Goal: Register for event/course

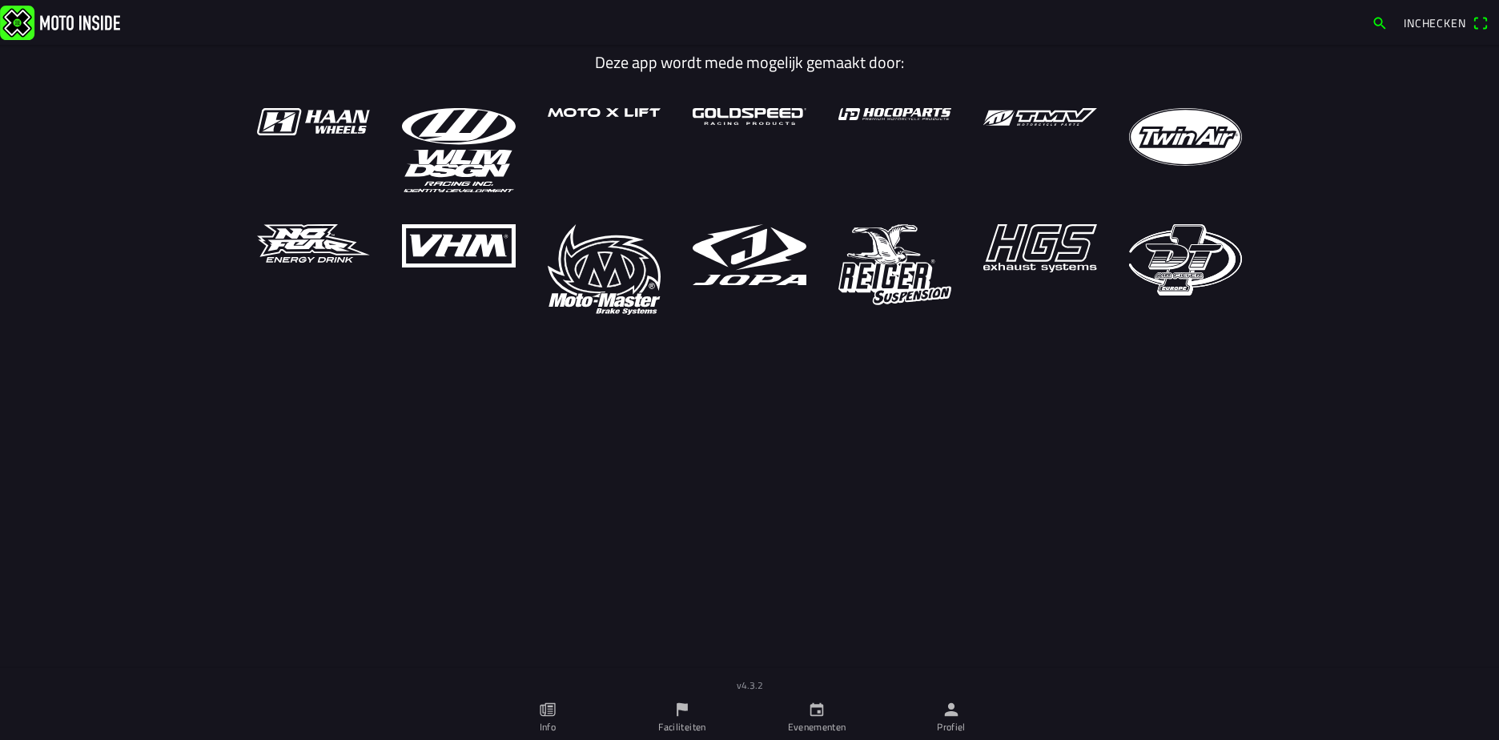
click at [788, 725] on ion-label "Evenementen" at bounding box center [817, 727] width 58 height 14
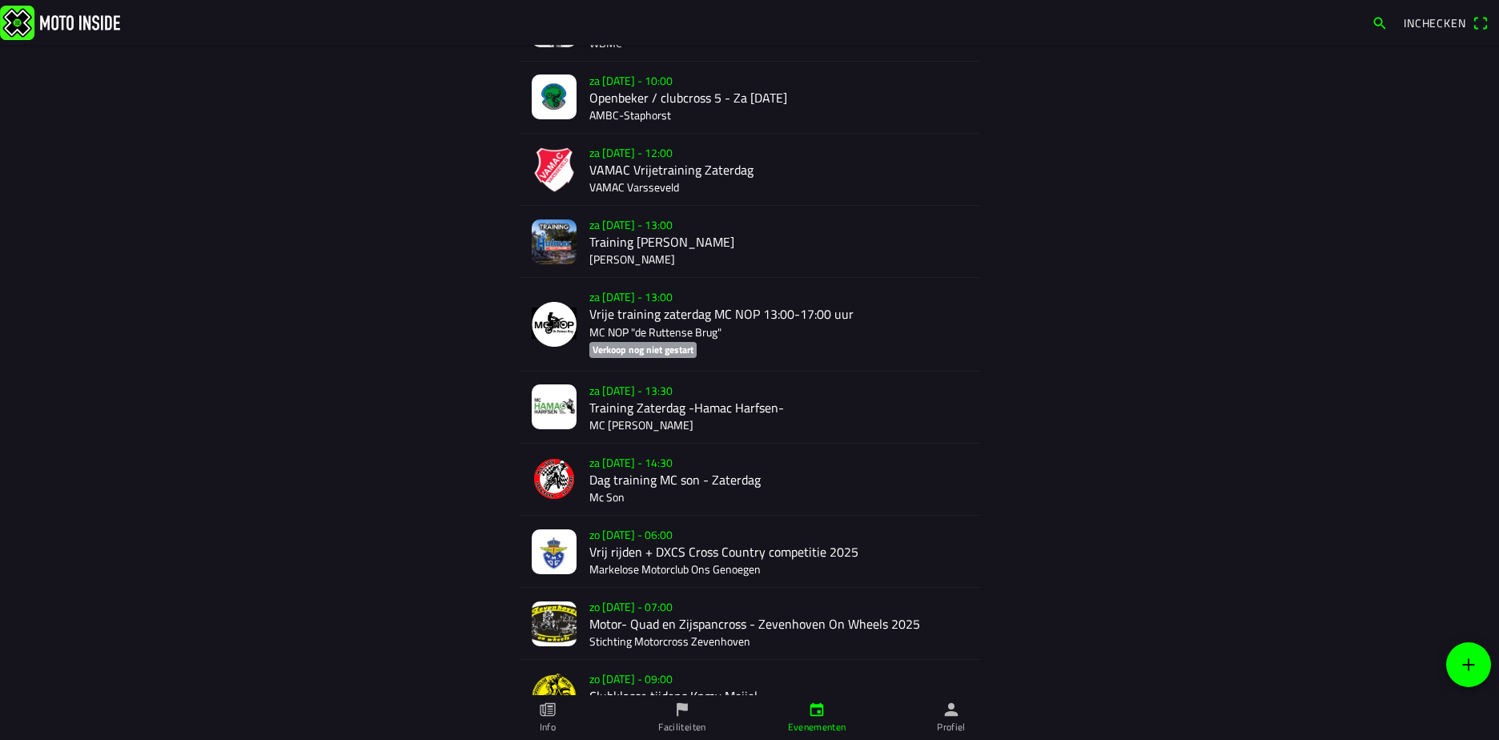
scroll to position [866, 0]
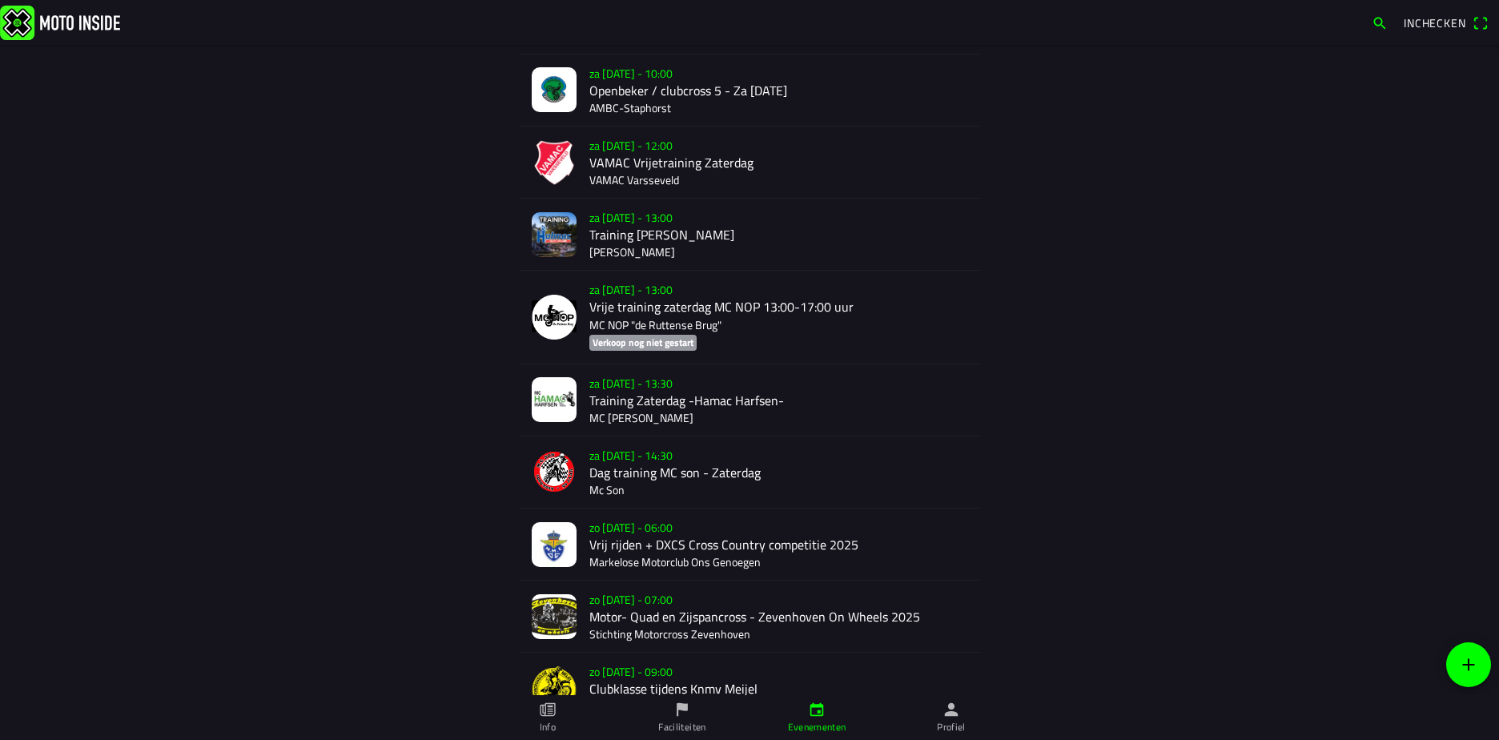
click at [613, 533] on div "zo 21 sep. - 06:00 Vrij rijden + DXCS Cross Country competitie 2025 Markelose M…" at bounding box center [778, 543] width 378 height 71
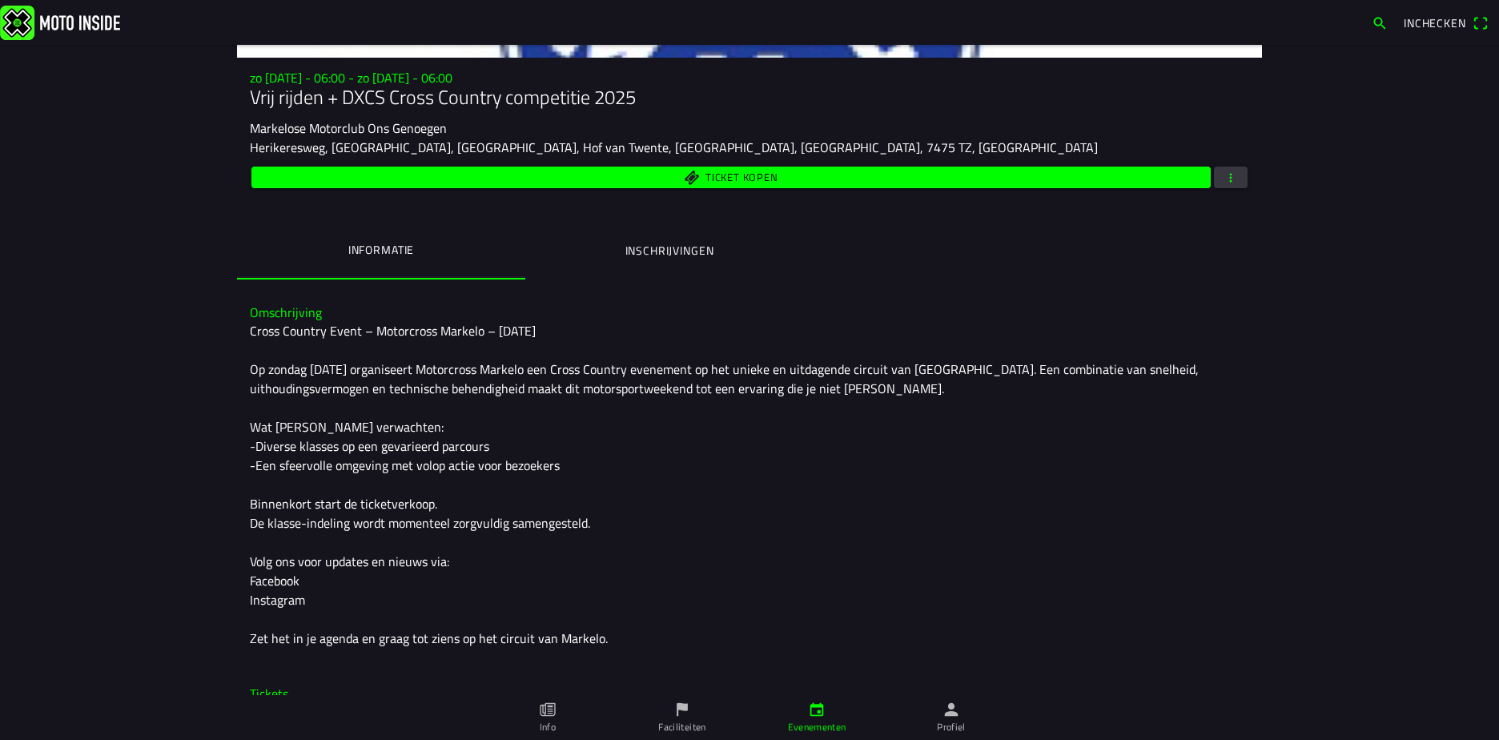
scroll to position [240, 0]
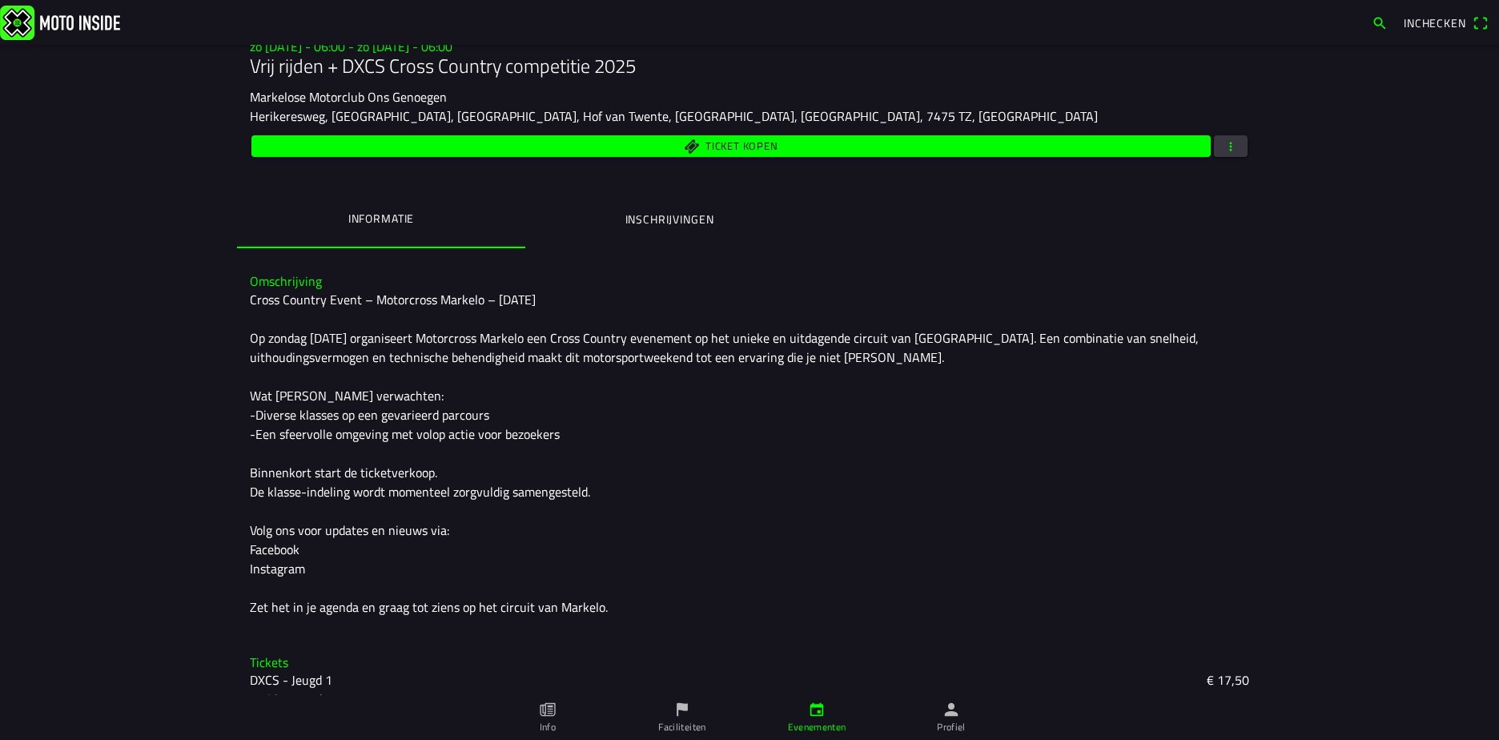
click at [1228, 145] on span "button" at bounding box center [1230, 146] width 14 height 22
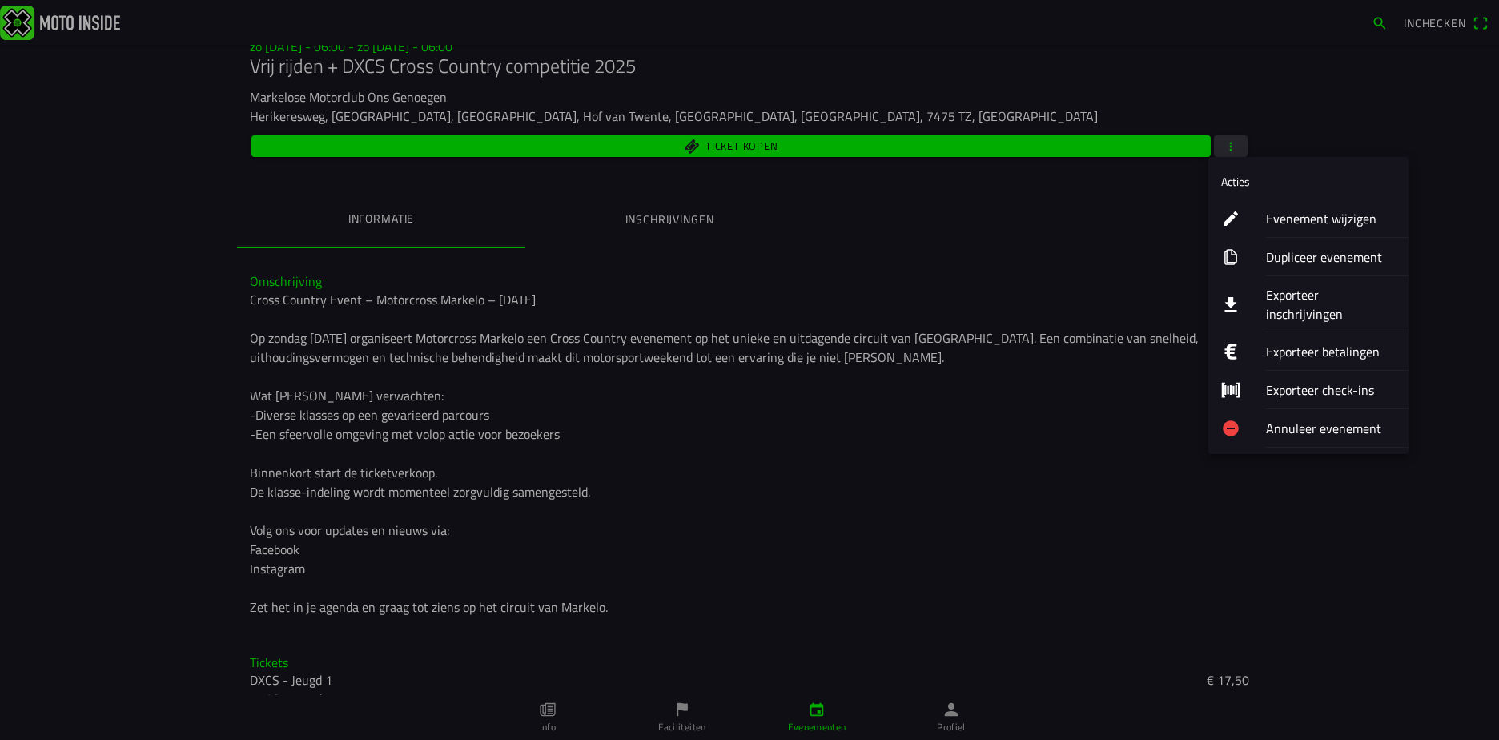
click at [1290, 293] on ion-label "Exporteer inschrijvingen" at bounding box center [1331, 304] width 130 height 38
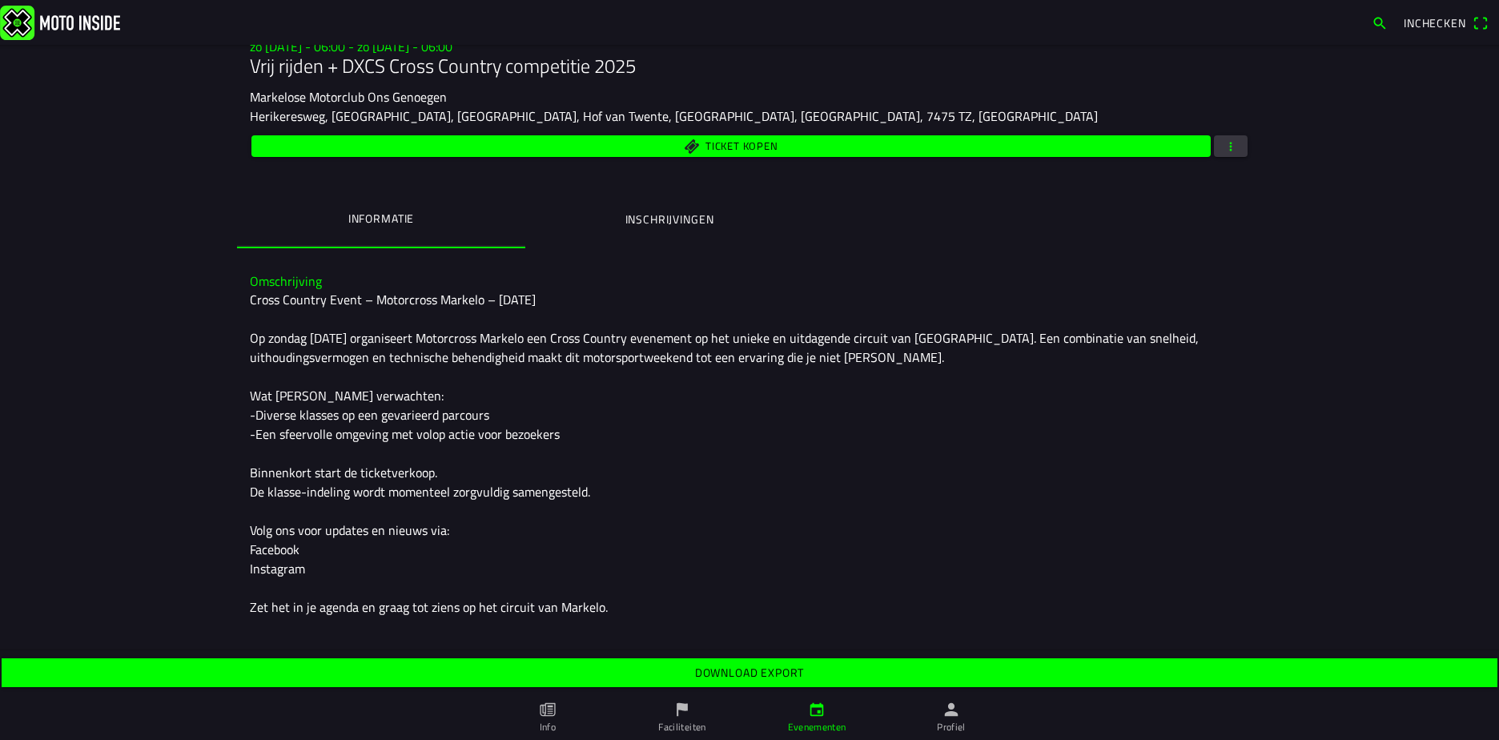
click at [695, 216] on ion-label "Inschrijvingen" at bounding box center [669, 220] width 89 height 18
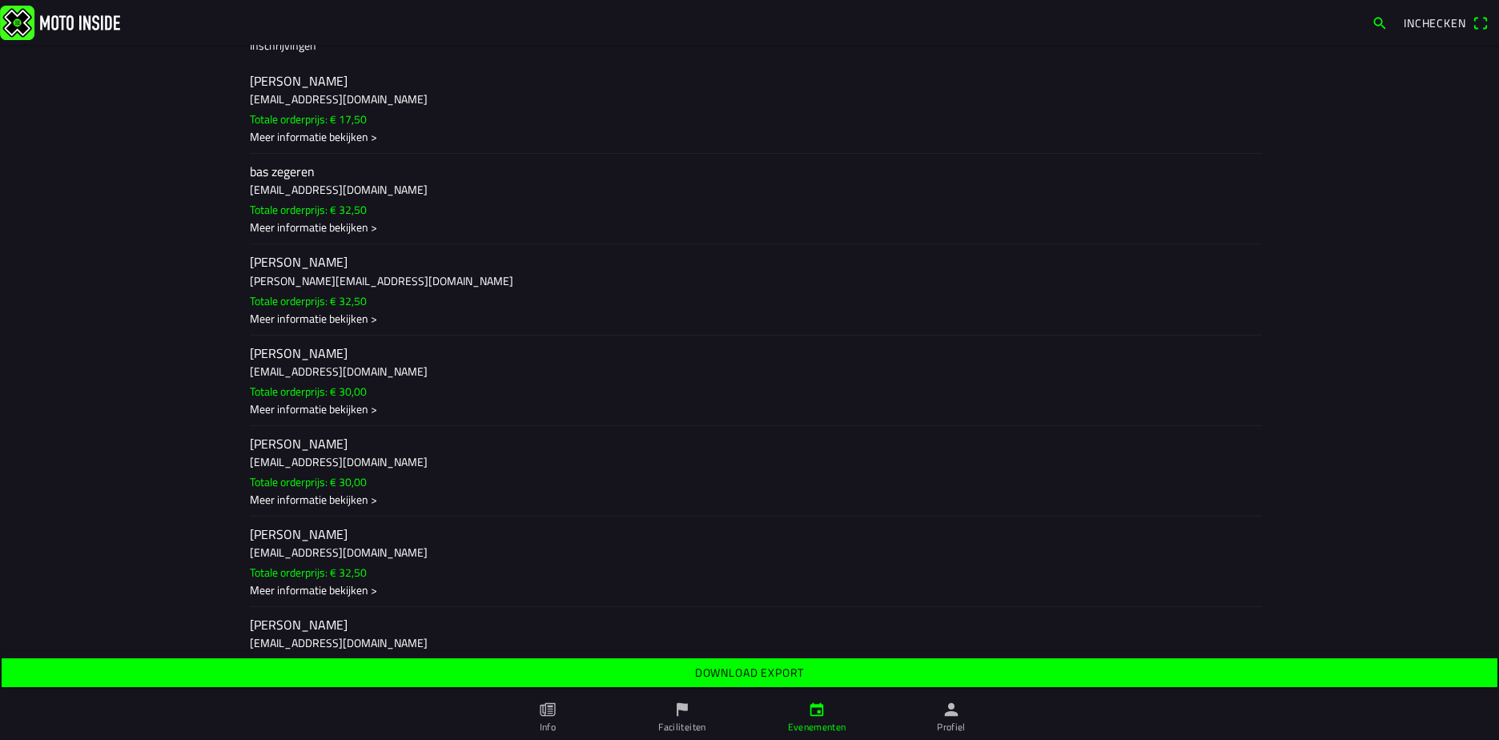
scroll to position [560, 0]
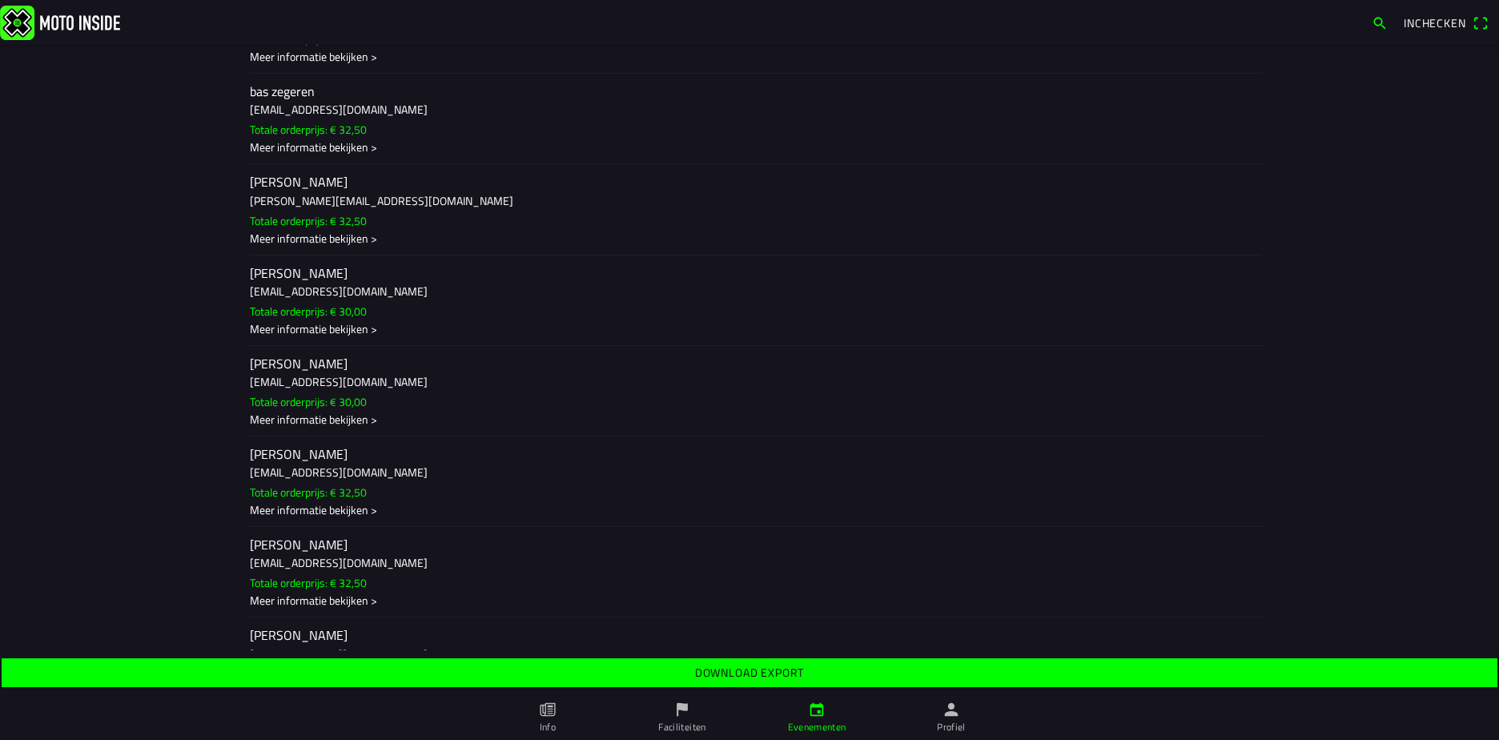
click at [281, 267] on h2 "Daniel Csuka" at bounding box center [749, 273] width 999 height 15
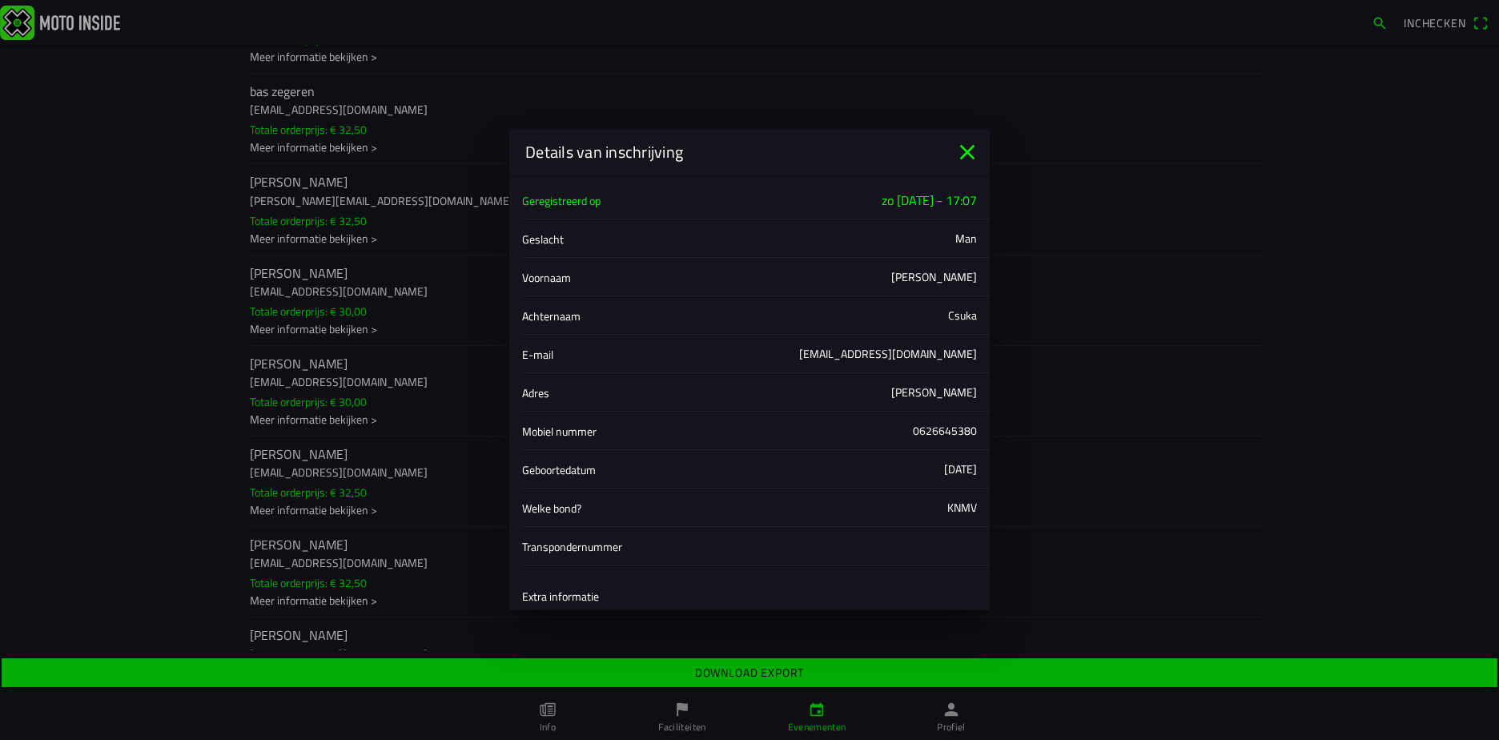
scroll to position [159, 0]
